Goal: Information Seeking & Learning: Learn about a topic

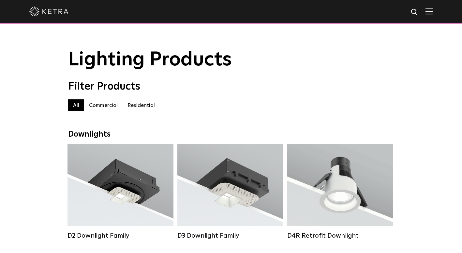
scroll to position [147, 0]
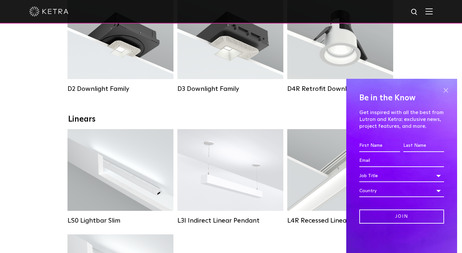
click at [448, 91] on span at bounding box center [446, 90] width 10 height 10
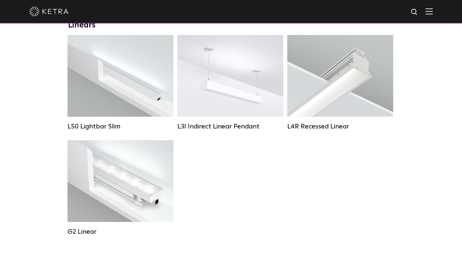
scroll to position [240, 0]
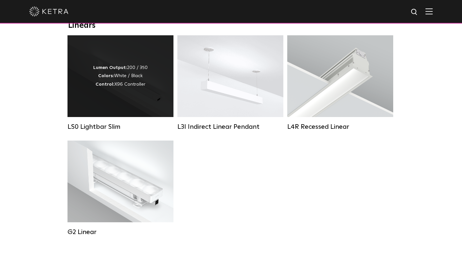
click at [147, 100] on div "Lumen Output: 200 / 350 Colors: White / Black Control: X96 Controller" at bounding box center [121, 76] width 106 height 82
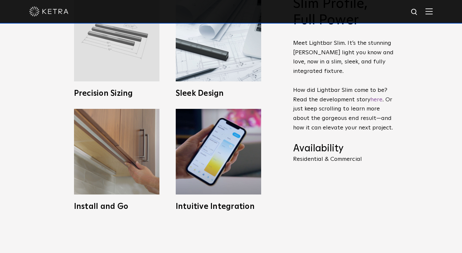
scroll to position [287, 0]
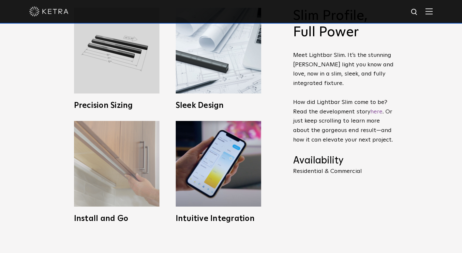
click at [135, 142] on img at bounding box center [116, 163] width 85 height 85
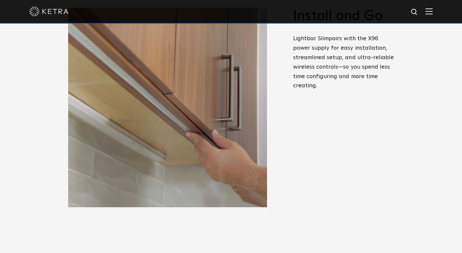
click at [135, 142] on img at bounding box center [167, 107] width 199 height 199
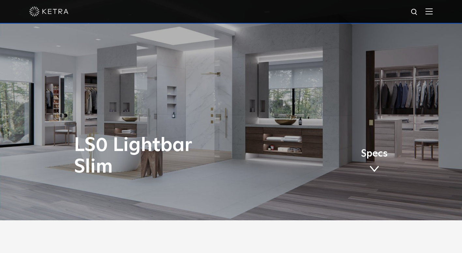
scroll to position [27, 0]
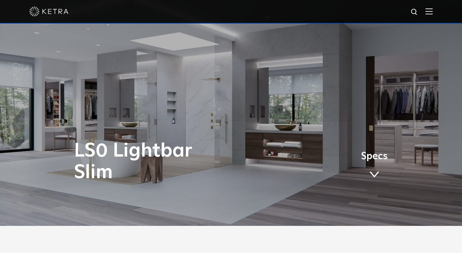
click at [374, 162] on link "Specs" at bounding box center [374, 166] width 27 height 25
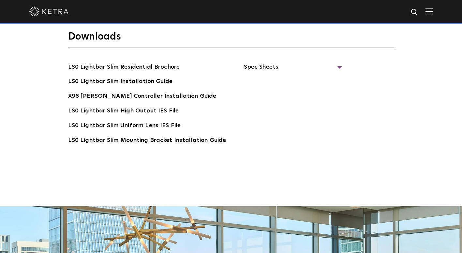
scroll to position [1224, 0]
click at [155, 62] on link "LS0 Lightbar Slim Residential Brochure" at bounding box center [124, 67] width 112 height 10
click at [154, 77] on link "LS0 Lightbar Slim Installation Guide" at bounding box center [120, 82] width 104 height 10
click at [130, 91] on link "X96 Ketra Controller Installation Guide" at bounding box center [142, 96] width 148 height 10
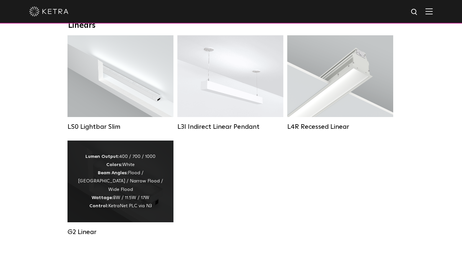
click at [146, 202] on div "Lumen Output: 400 / 700 / 1000 Colors: White Beam Angles: Flood / Graze / Narro…" at bounding box center [120, 180] width 86 height 57
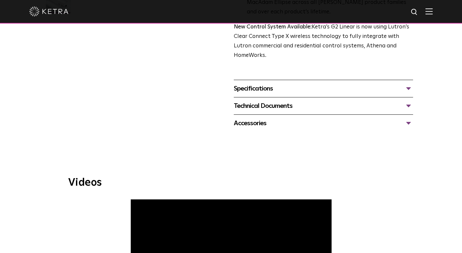
scroll to position [244, 0]
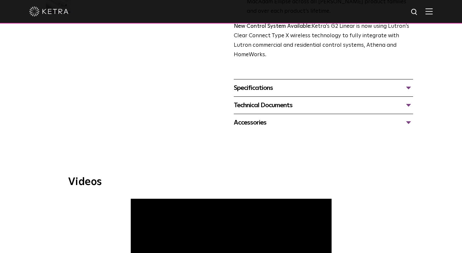
click at [314, 83] on div "Specifications" at bounding box center [324, 88] width 180 height 10
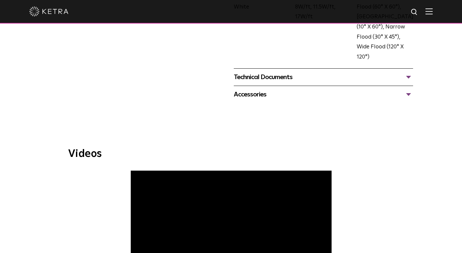
scroll to position [393, 0]
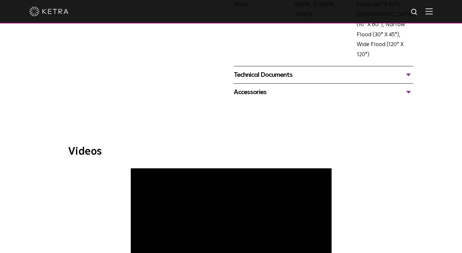
click at [260, 70] on div "Technical Documents" at bounding box center [324, 75] width 180 height 10
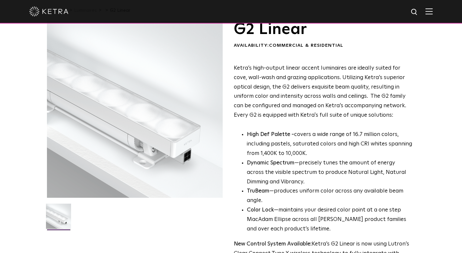
scroll to position [19, 0]
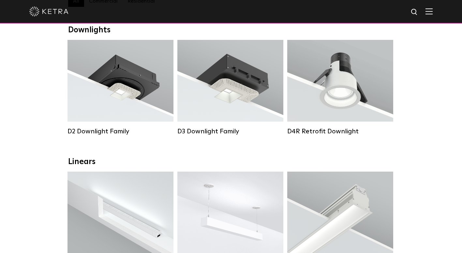
scroll to position [94, 0]
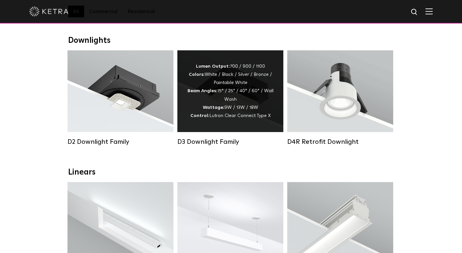
click at [205, 101] on div "Lumen Output: 700 / 900 / 1100 Colors: White / Black / Silver / Bronze / Painta…" at bounding box center [230, 90] width 86 height 57
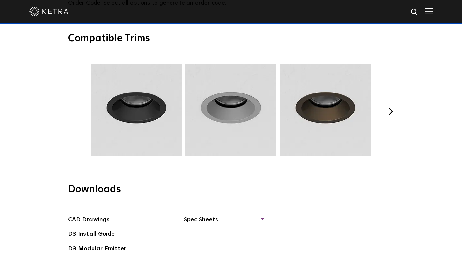
scroll to position [857, 0]
click at [394, 111] on button "Next" at bounding box center [391, 111] width 7 height 7
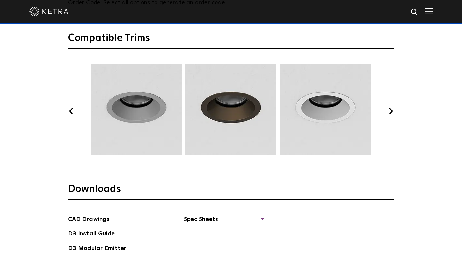
click at [394, 111] on button "Next" at bounding box center [391, 111] width 7 height 7
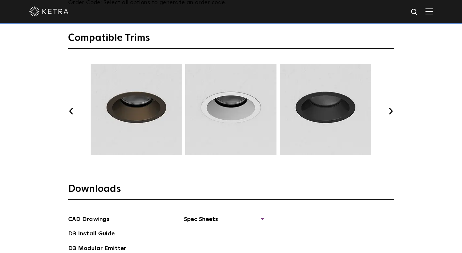
click at [394, 111] on button "Next" at bounding box center [391, 111] width 7 height 7
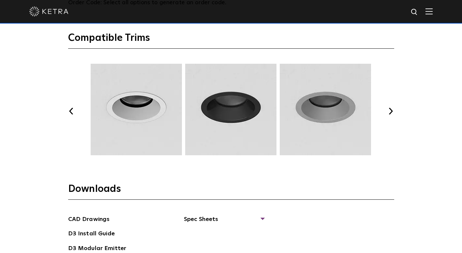
click at [394, 111] on button "Next" at bounding box center [391, 111] width 7 height 7
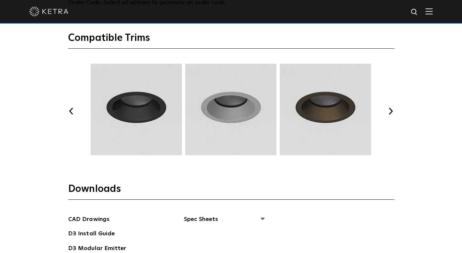
click at [394, 111] on button "Next" at bounding box center [391, 111] width 7 height 7
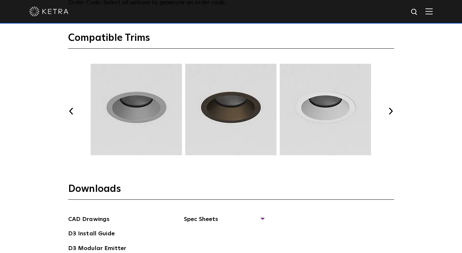
click at [394, 111] on button "Next" at bounding box center [391, 111] width 7 height 7
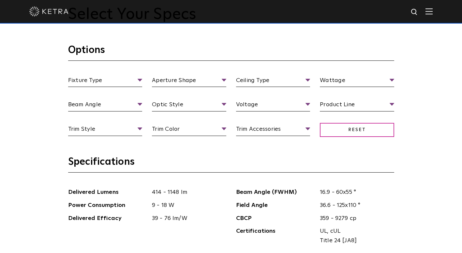
scroll to position [605, 0]
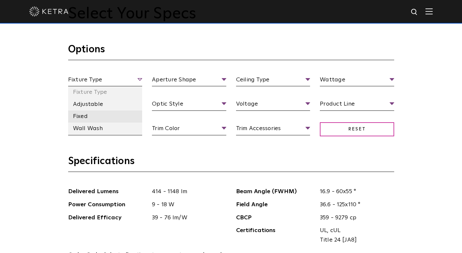
click at [107, 116] on li "Fixed" at bounding box center [105, 116] width 74 height 12
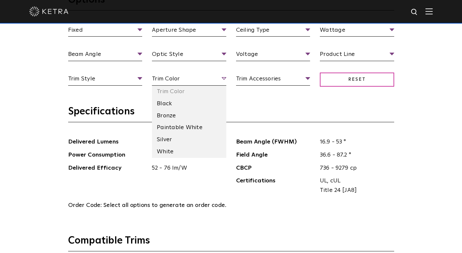
scroll to position [655, 0]
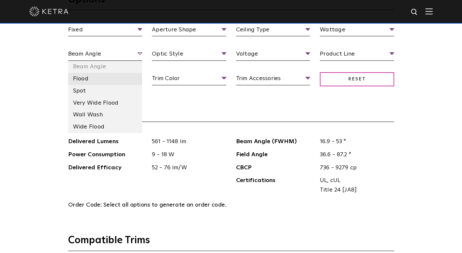
click at [116, 81] on li "Flood" at bounding box center [105, 79] width 74 height 12
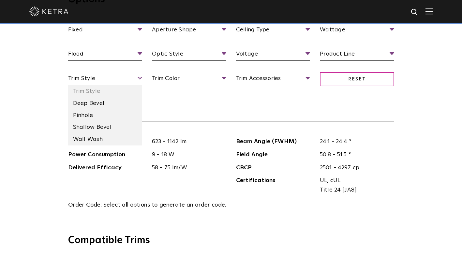
click at [117, 79] on span "Trim Style" at bounding box center [105, 79] width 74 height 11
click at [99, 119] on li "Pinhole" at bounding box center [105, 115] width 74 height 12
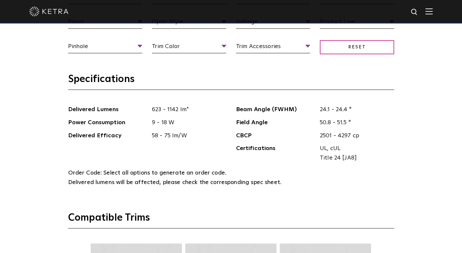
scroll to position [678, 0]
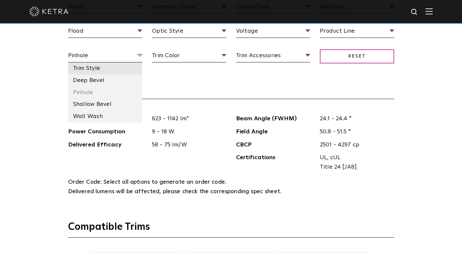
click at [104, 70] on li "Trim Style" at bounding box center [105, 68] width 74 height 12
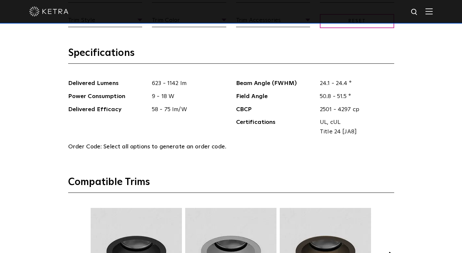
scroll to position [782, 0]
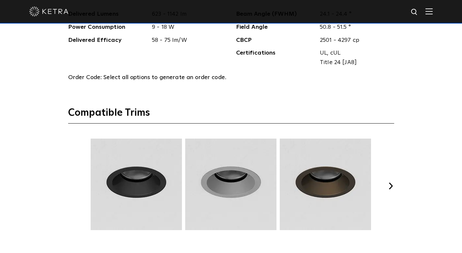
click at [388, 190] on div "Previous Next" at bounding box center [231, 185] width 326 height 95
click at [389, 184] on button "Next" at bounding box center [391, 185] width 7 height 7
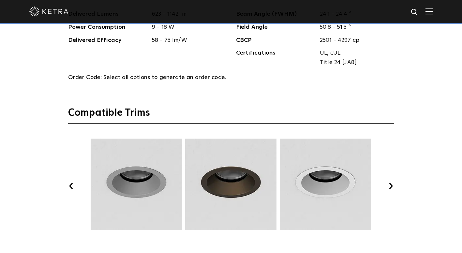
click at [389, 184] on button "Next" at bounding box center [391, 185] width 7 height 7
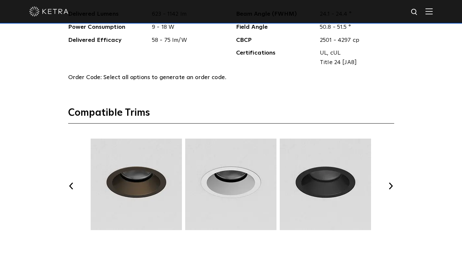
click at [389, 184] on button "Next" at bounding box center [391, 185] width 7 height 7
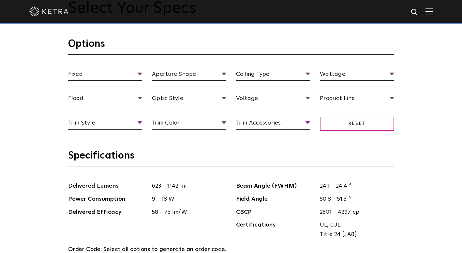
scroll to position [611, 0]
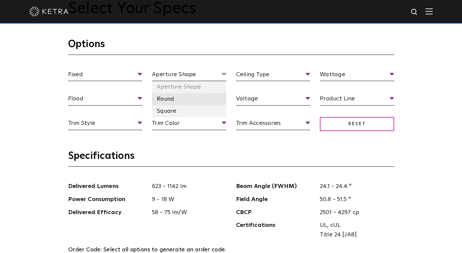
click at [176, 99] on li "Round" at bounding box center [189, 99] width 74 height 12
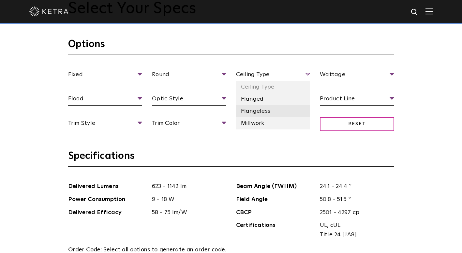
click at [257, 111] on li "Flangeless" at bounding box center [273, 111] width 74 height 12
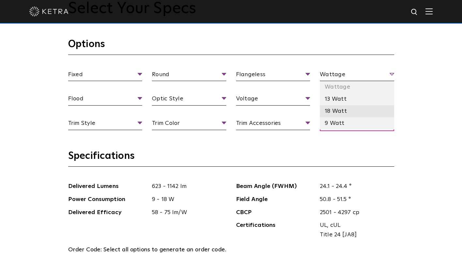
click at [340, 108] on li "18 Watt" at bounding box center [357, 111] width 74 height 12
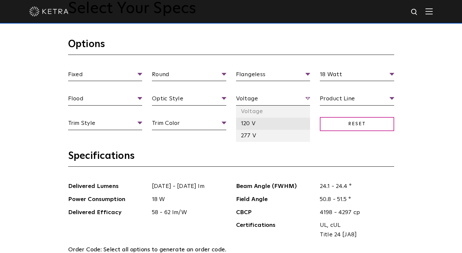
click at [250, 122] on li "120 V" at bounding box center [273, 123] width 74 height 12
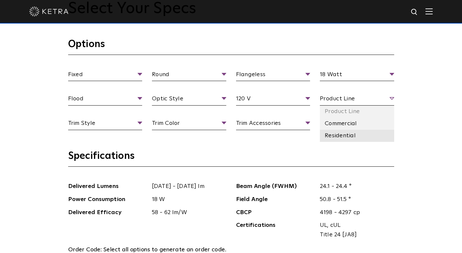
click at [335, 134] on li "Residential" at bounding box center [357, 136] width 74 height 12
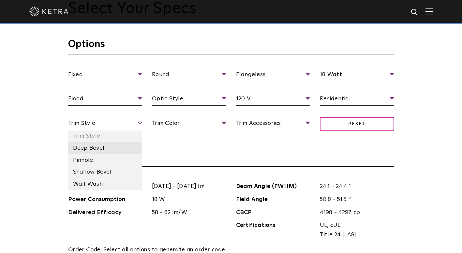
click at [97, 146] on li "Deep Bevel" at bounding box center [105, 148] width 74 height 12
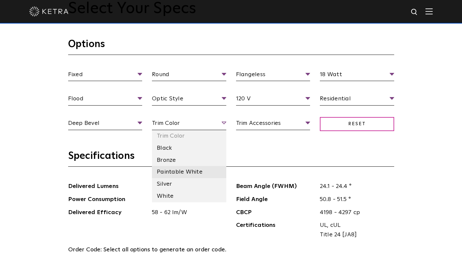
click at [174, 174] on li "Paintable White" at bounding box center [189, 172] width 74 height 12
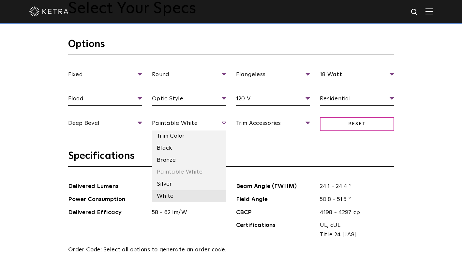
click at [171, 194] on li "White" at bounding box center [189, 196] width 74 height 12
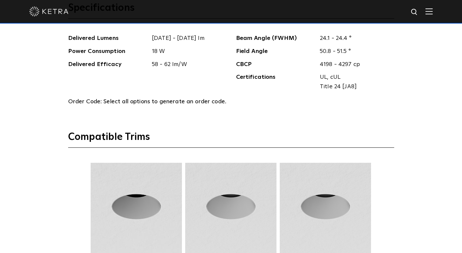
scroll to position [813, 0]
